Goal: Task Accomplishment & Management: Complete application form

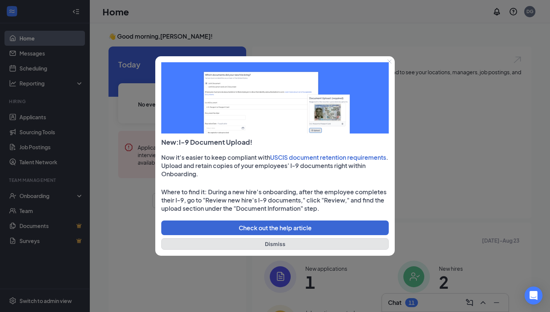
click at [290, 246] on button "Dismiss" at bounding box center [275, 244] width 228 height 12
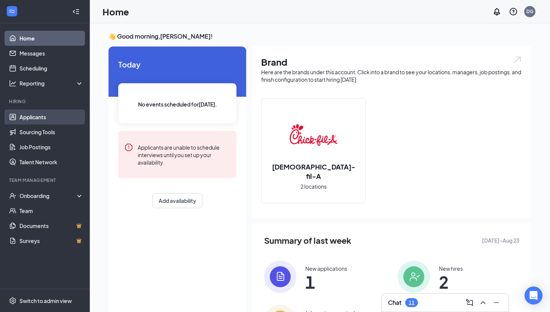
click at [53, 118] on link "Applicants" at bounding box center [51, 116] width 64 height 15
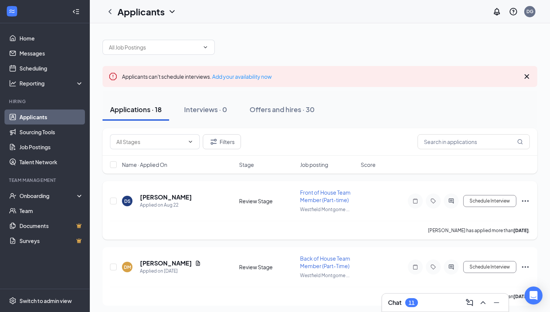
click at [526, 200] on icon "Ellipses" at bounding box center [525, 200] width 9 height 9
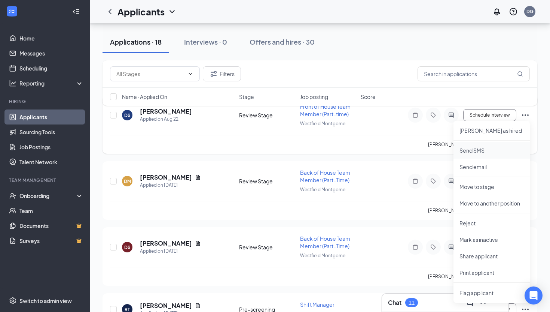
scroll to position [88, 0]
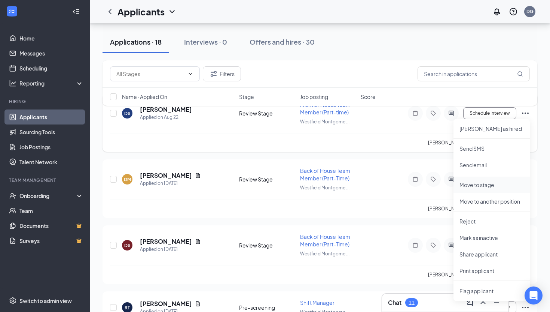
click at [478, 184] on p "Move to stage" at bounding box center [492, 184] width 64 height 7
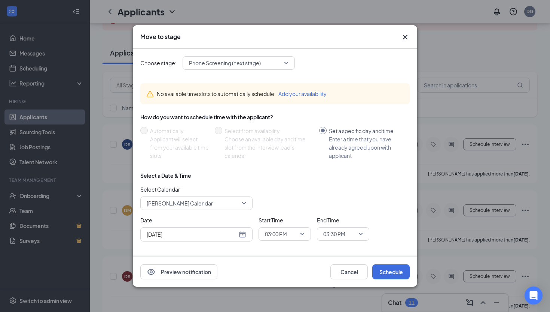
scroll to position [55, 0]
click at [228, 59] on span "Phone Screening (next stage)" at bounding box center [225, 62] width 72 height 11
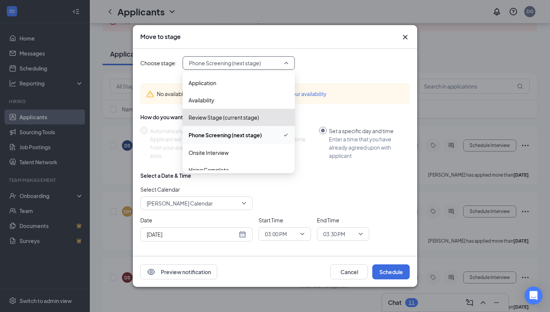
scroll to position [8, 0]
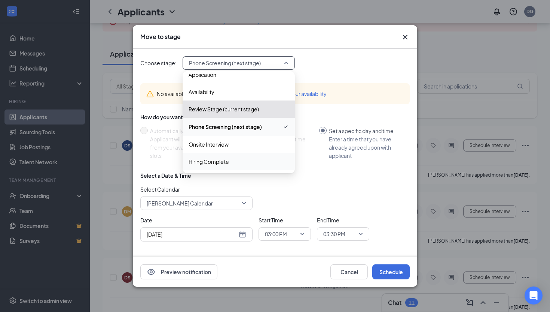
click at [219, 161] on span "Hiring Complete" at bounding box center [209, 161] width 40 height 8
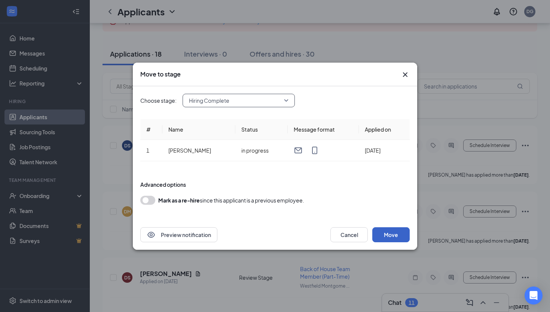
click at [383, 237] on button "Move" at bounding box center [391, 234] width 37 height 15
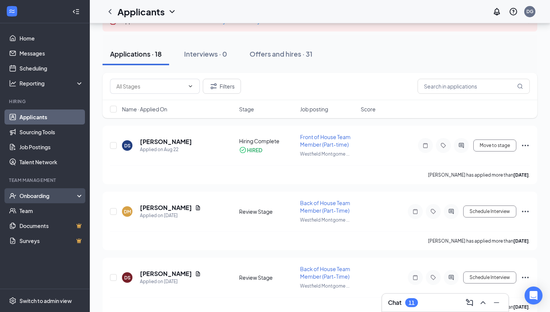
click at [57, 194] on div "Onboarding" at bounding box center [48, 195] width 58 height 7
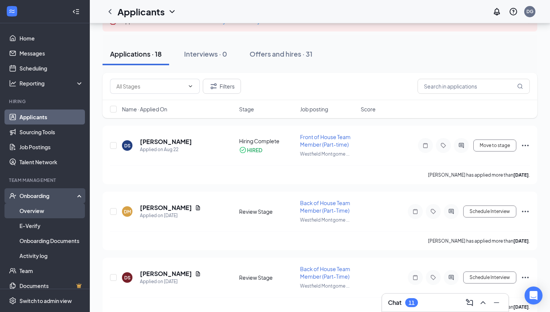
click at [37, 206] on link "Overview" at bounding box center [51, 210] width 64 height 15
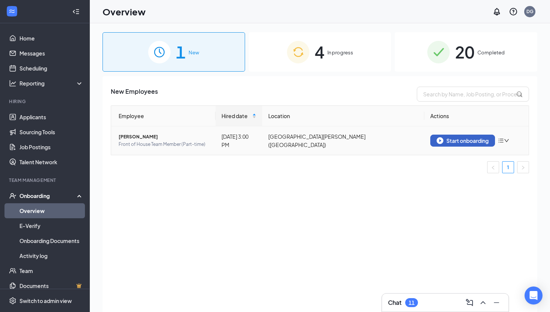
click at [452, 141] on div "Start onboarding" at bounding box center [463, 140] width 52 height 7
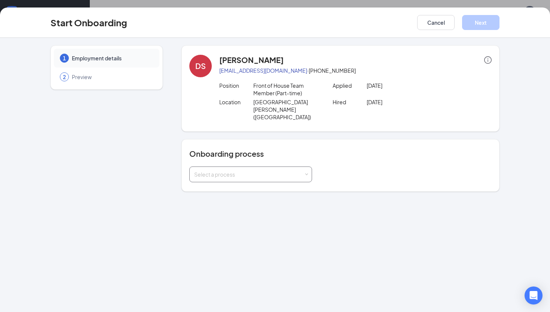
click at [303, 170] on div "Select a process" at bounding box center [249, 173] width 110 height 7
click at [261, 183] on li "New Hire" at bounding box center [250, 182] width 123 height 13
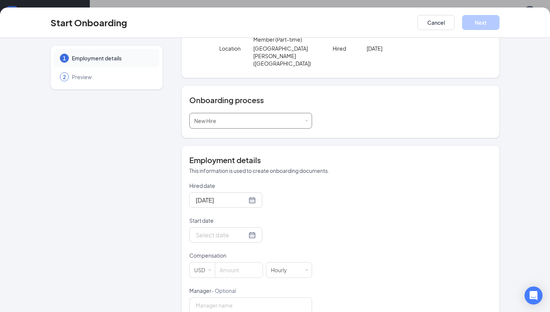
scroll to position [54, 0]
click at [243, 230] on div at bounding box center [226, 234] width 60 height 9
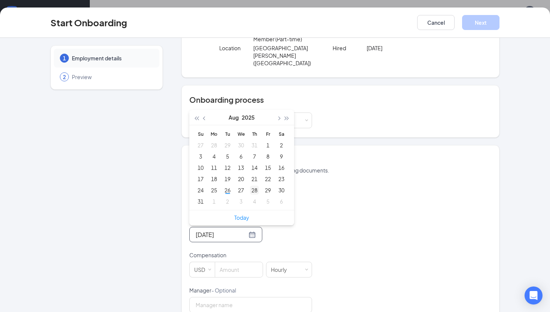
type input "[DATE]"
click at [258, 185] on div "28" at bounding box center [254, 189] width 9 height 9
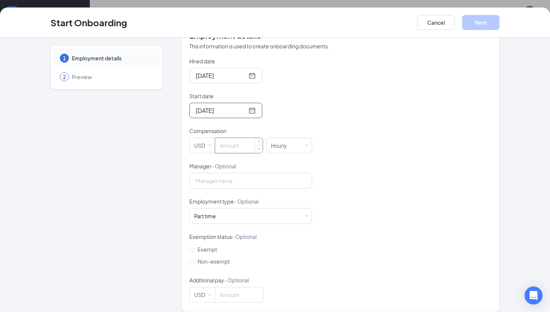
scroll to position [20, 0]
click at [241, 139] on input at bounding box center [239, 145] width 48 height 15
type input "17.65"
click at [217, 173] on input "Manager - Optional" at bounding box center [250, 181] width 123 height 16
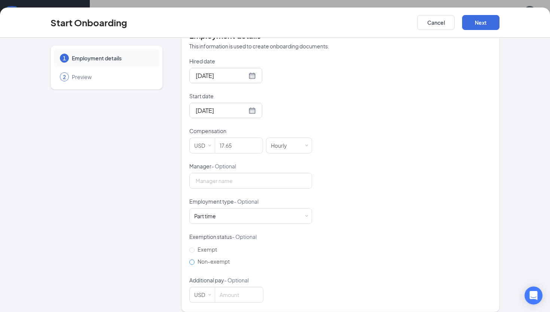
click at [193, 259] on input "Non-exempt" at bounding box center [191, 261] width 5 height 5
radio input "true"
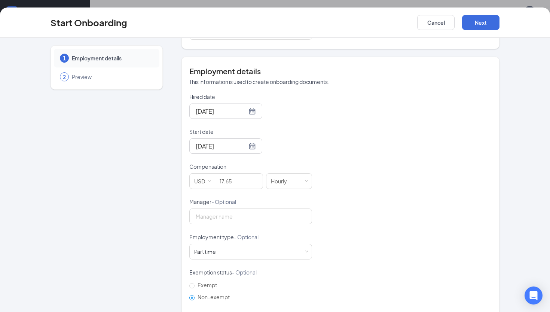
scroll to position [141, 0]
click at [227, 107] on input "Hired date" at bounding box center [221, 111] width 51 height 9
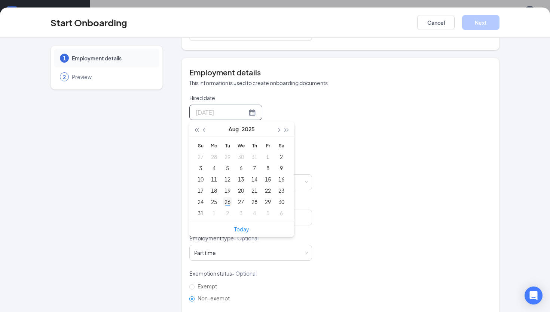
type input "[DATE]"
drag, startPoint x: 253, startPoint y: 194, endPoint x: 228, endPoint y: 196, distance: 24.8
click at [228, 196] on tr "24 25 26 27 28 29 30" at bounding box center [241, 201] width 94 height 11
click at [228, 197] on div "26" at bounding box center [227, 201] width 9 height 9
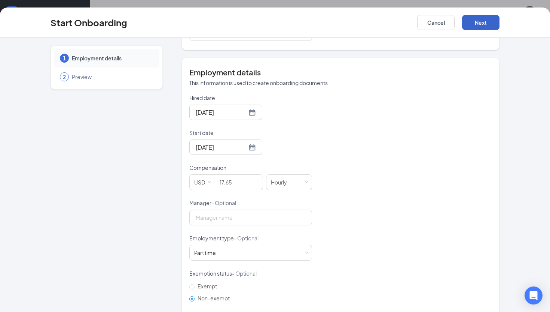
click at [485, 24] on button "Next" at bounding box center [480, 22] width 37 height 15
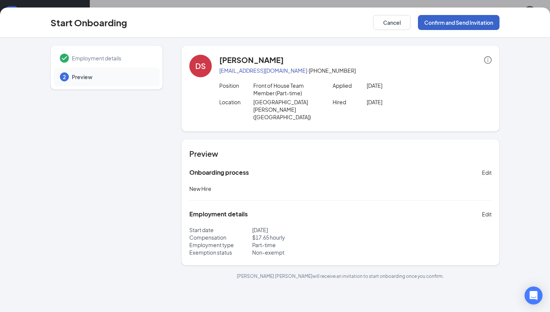
click at [485, 24] on button "Confirm and Send Invitation" at bounding box center [459, 22] width 82 height 15
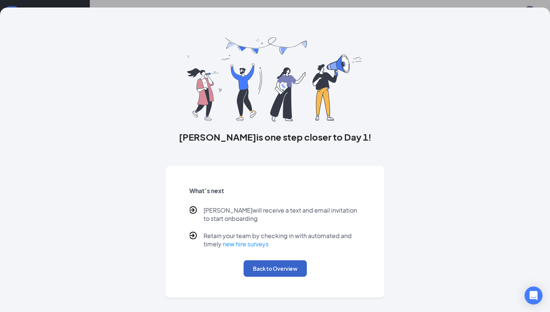
click at [263, 270] on button "Back to Overview" at bounding box center [275, 268] width 63 height 16
